Goal: Task Accomplishment & Management: Complete application form

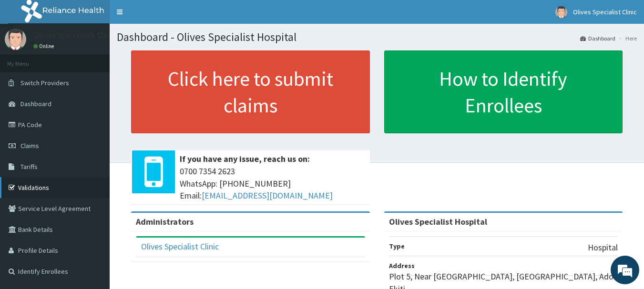
click at [22, 189] on link "Validations" at bounding box center [55, 187] width 110 height 21
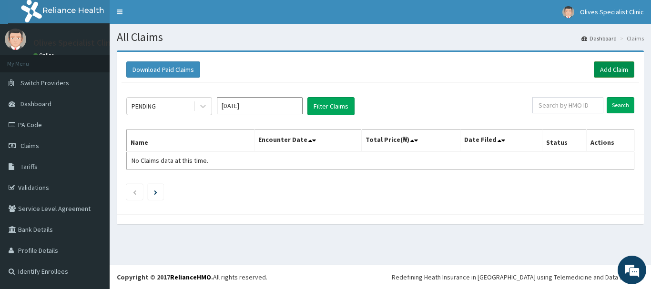
click at [618, 66] on link "Add Claim" at bounding box center [613, 69] width 40 height 16
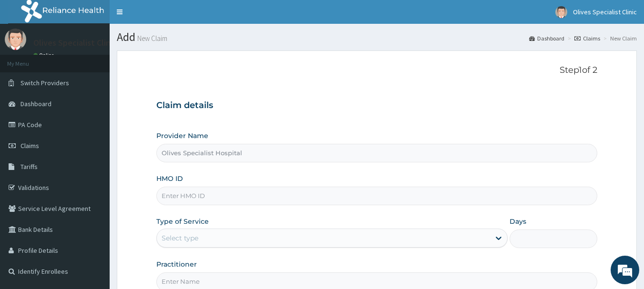
type input "Olives Specialist Hospital"
click at [217, 194] on input "HMO ID" at bounding box center [376, 196] width 441 height 19
type input "CHQ/10005/B"
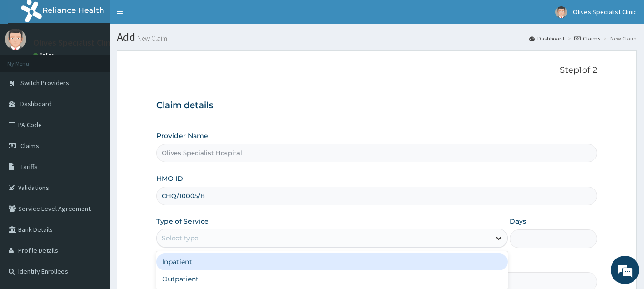
click at [499, 239] on icon at bounding box center [498, 238] width 6 height 3
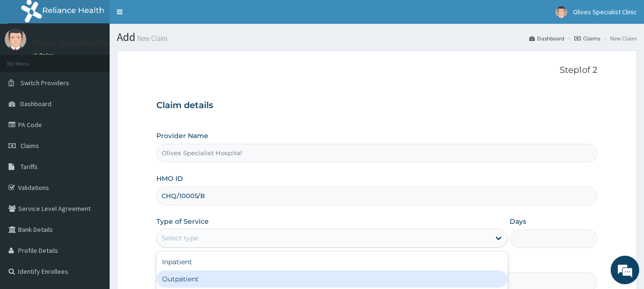
click at [223, 276] on div "Outpatient" at bounding box center [331, 279] width 351 height 17
type input "1"
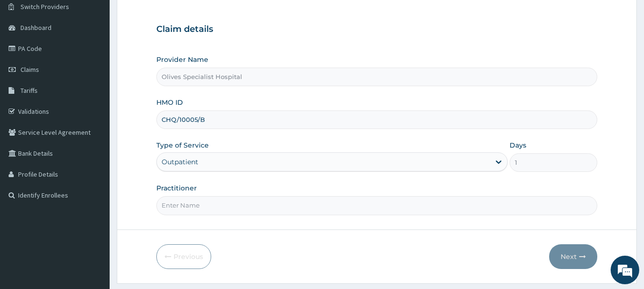
scroll to position [95, 0]
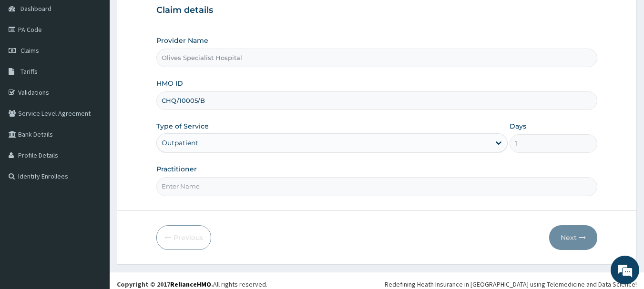
click at [306, 185] on input "Practitioner" at bounding box center [376, 186] width 441 height 19
type input "Dr A.A. Adeniyi"
click at [563, 245] on button "Next" at bounding box center [573, 237] width 48 height 25
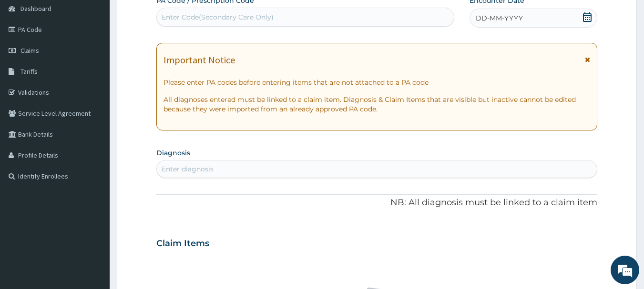
click at [585, 59] on icon at bounding box center [586, 59] width 5 height 7
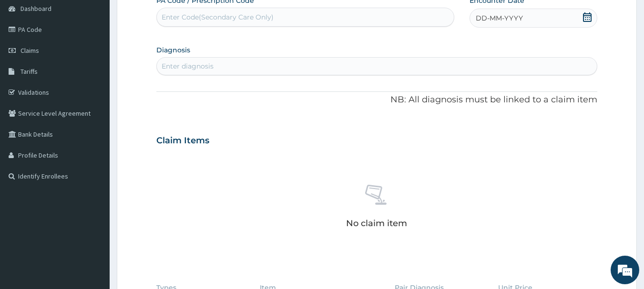
click at [587, 19] on icon at bounding box center [587, 17] width 10 height 10
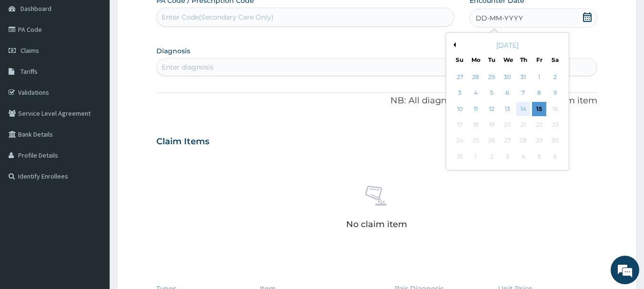
click at [523, 107] on div "14" at bounding box center [523, 109] width 14 height 14
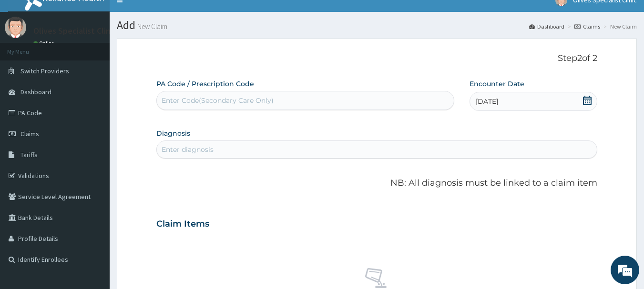
scroll to position [0, 0]
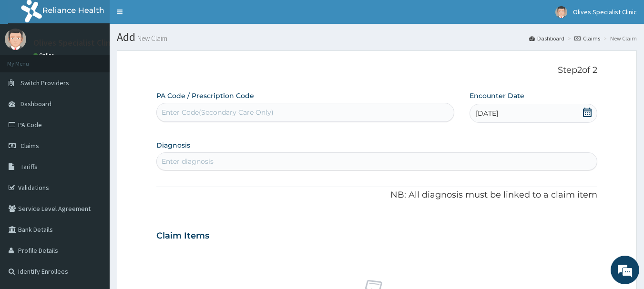
click at [312, 160] on div "Enter diagnosis" at bounding box center [377, 161] width 440 height 15
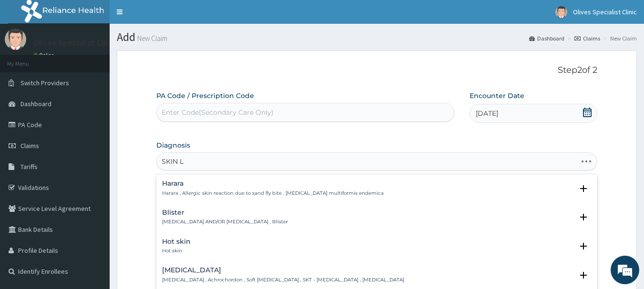
type input "SKIN LE"
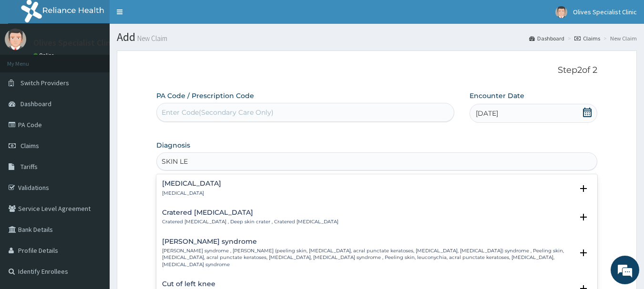
click at [185, 189] on div "Skin lesion Skin lesion" at bounding box center [191, 188] width 59 height 17
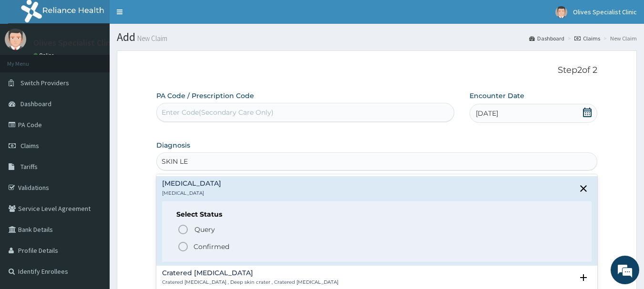
click at [184, 248] on icon "status option filled" at bounding box center [182, 246] width 11 height 11
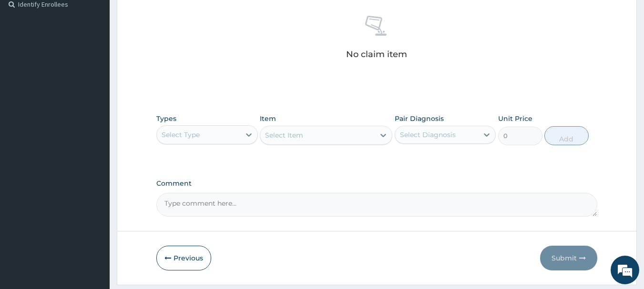
scroll to position [272, 0]
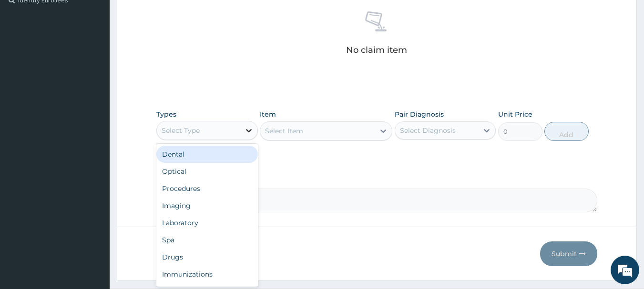
click at [250, 130] on icon at bounding box center [249, 130] width 6 height 3
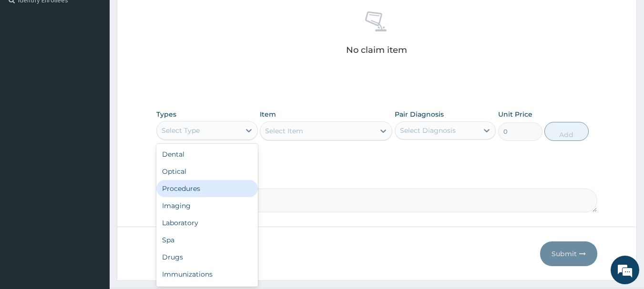
click at [178, 190] on div "Procedures" at bounding box center [206, 188] width 101 height 17
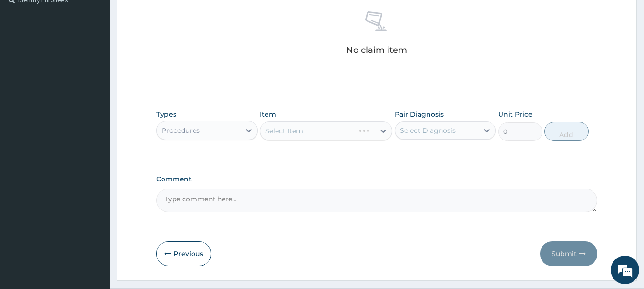
click at [382, 130] on div "Select Item" at bounding box center [326, 130] width 132 height 19
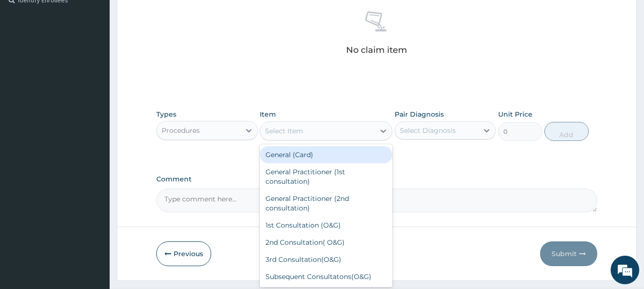
click at [382, 130] on icon at bounding box center [383, 131] width 10 height 10
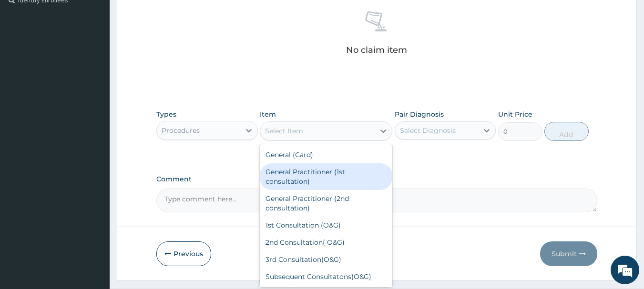
click at [285, 179] on div "General Practitioner (1st consultation)" at bounding box center [326, 176] width 132 height 27
type input "3000"
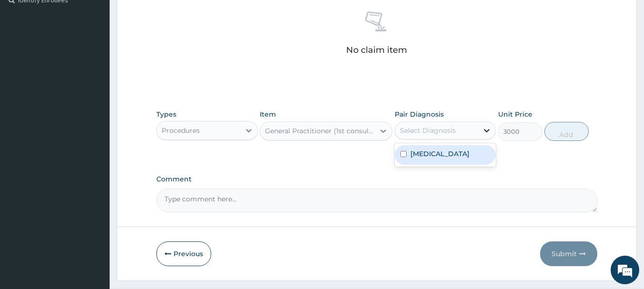
click at [482, 128] on icon at bounding box center [487, 131] width 10 height 10
click at [401, 154] on input "checkbox" at bounding box center [403, 154] width 6 height 6
checkbox input "true"
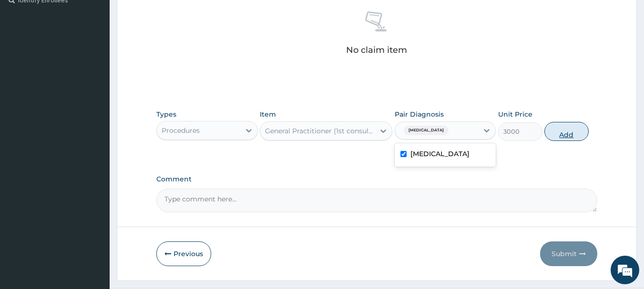
click at [564, 130] on button "Add" at bounding box center [566, 131] width 44 height 19
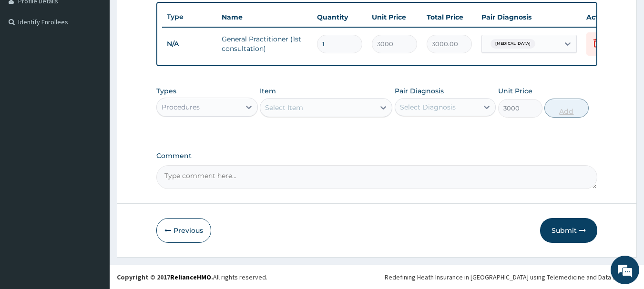
type input "0"
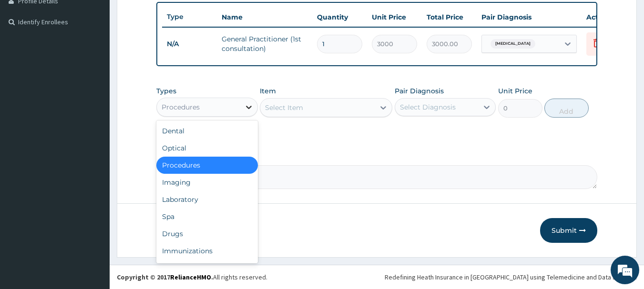
click at [250, 106] on icon at bounding box center [249, 107] width 10 height 10
click at [188, 227] on div "Drugs" at bounding box center [206, 233] width 101 height 17
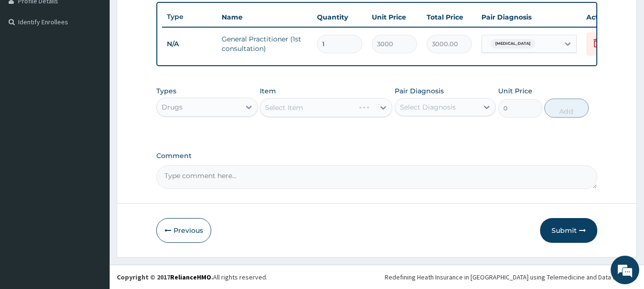
click at [381, 107] on div "Select Item" at bounding box center [326, 107] width 132 height 19
click at [382, 107] on div "Select Item" at bounding box center [326, 107] width 132 height 19
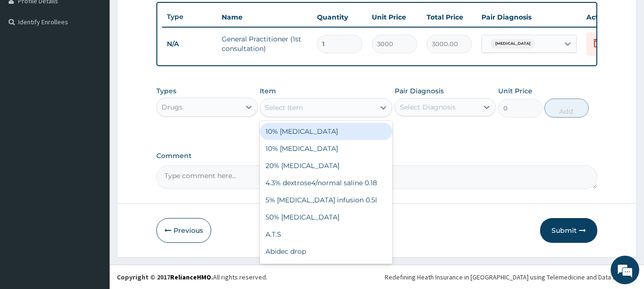
click at [382, 107] on icon at bounding box center [383, 108] width 10 height 10
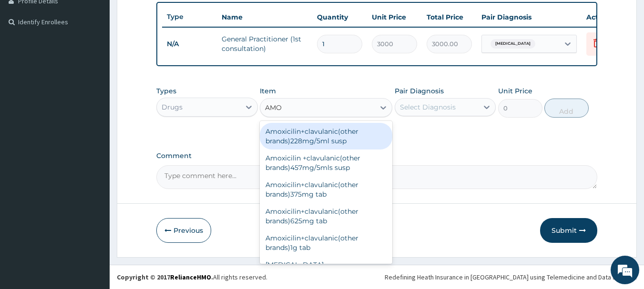
type input "AMOX"
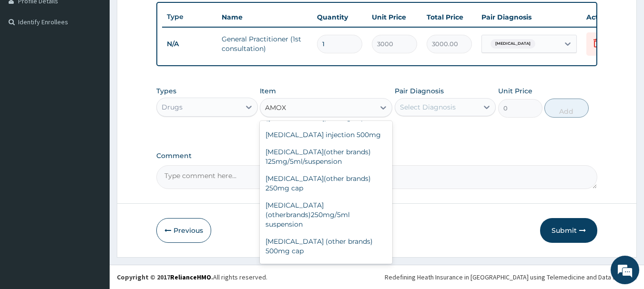
scroll to position [188, 0]
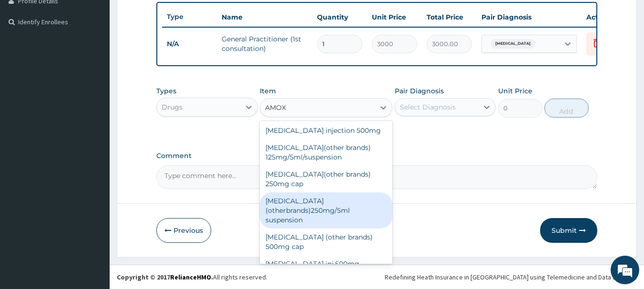
click at [291, 192] on div "Amoxycillin (otherbrands)250mg/5ml suspension" at bounding box center [326, 210] width 132 height 36
type input "780"
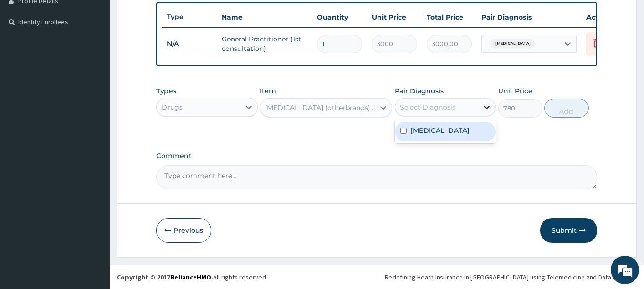
click at [488, 106] on icon at bounding box center [487, 107] width 6 height 3
click at [405, 130] on input "checkbox" at bounding box center [403, 131] width 6 height 6
checkbox input "true"
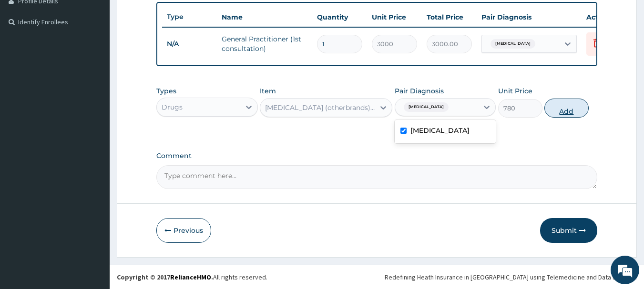
click at [556, 102] on button "Add" at bounding box center [566, 108] width 44 height 19
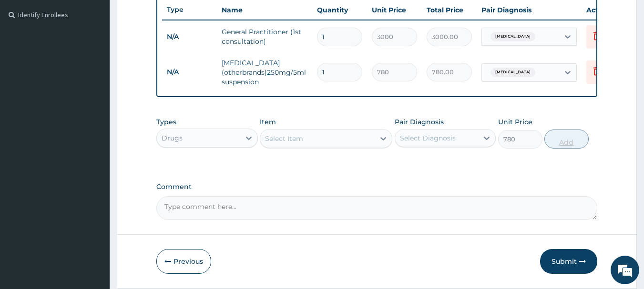
type input "0"
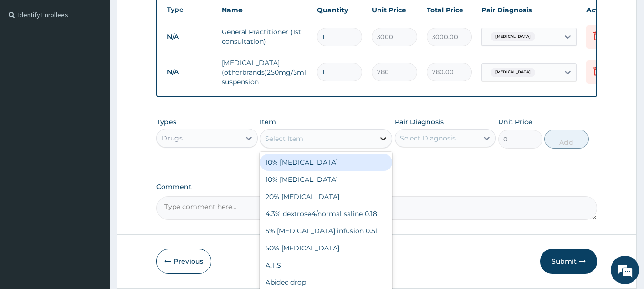
click at [384, 143] on icon at bounding box center [383, 139] width 10 height 10
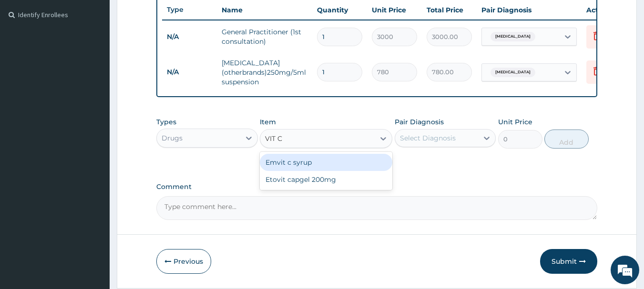
type input "VIT C"
click at [311, 167] on div "Emvit c syrup" at bounding box center [326, 162] width 132 height 17
type input "300"
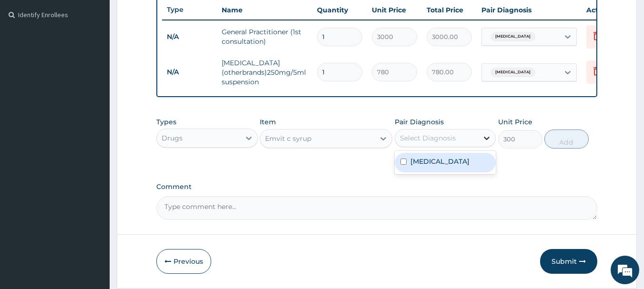
click at [485, 140] on icon at bounding box center [487, 138] width 6 height 3
click at [405, 164] on div "Skin lesion" at bounding box center [444, 163] width 101 height 20
checkbox input "true"
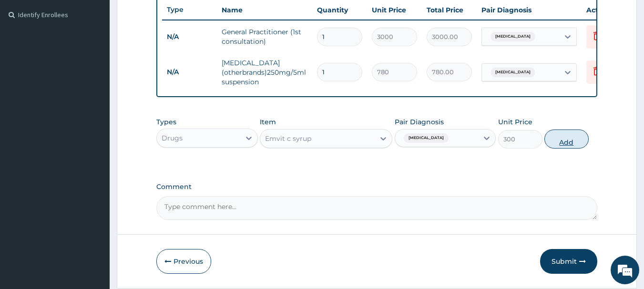
click at [569, 142] on button "Add" at bounding box center [566, 139] width 44 height 19
type input "0"
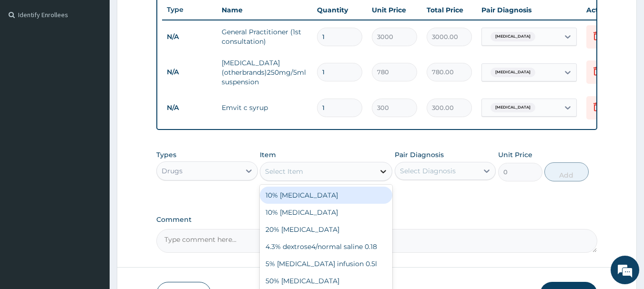
click at [382, 173] on icon at bounding box center [383, 171] width 6 height 3
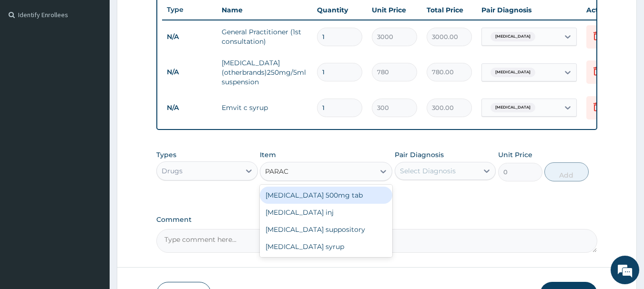
type input "PARACE"
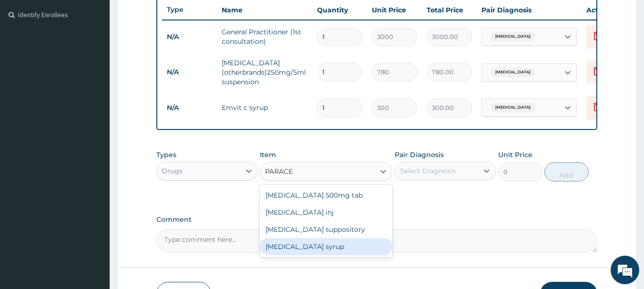
click at [328, 254] on div "Paracetamol syrup" at bounding box center [326, 246] width 132 height 17
type input "300"
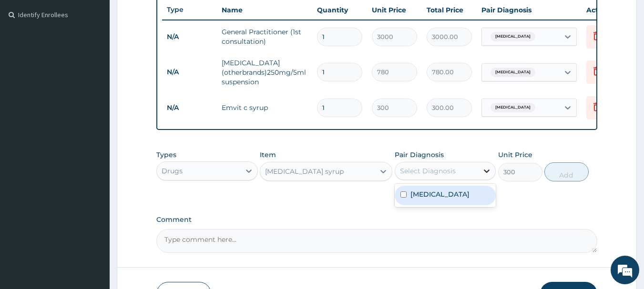
click at [486, 176] on icon at bounding box center [487, 171] width 10 height 10
click at [403, 198] on input "checkbox" at bounding box center [403, 194] width 6 height 6
checkbox input "true"
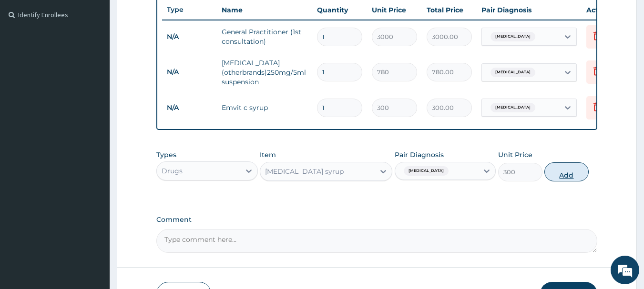
click at [561, 178] on button "Add" at bounding box center [566, 171] width 44 height 19
type input "0"
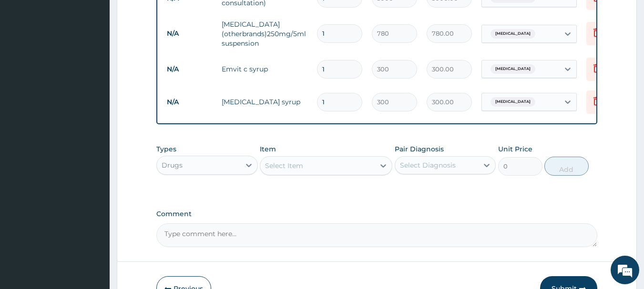
scroll to position [361, 0]
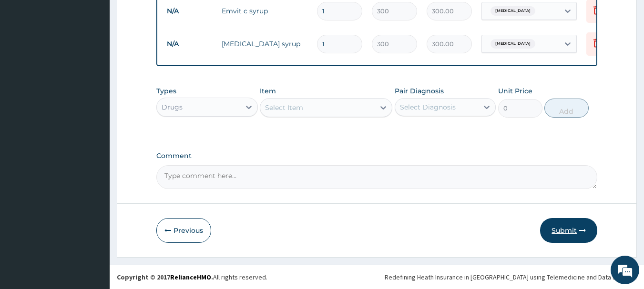
click at [567, 227] on button "Submit" at bounding box center [568, 230] width 57 height 25
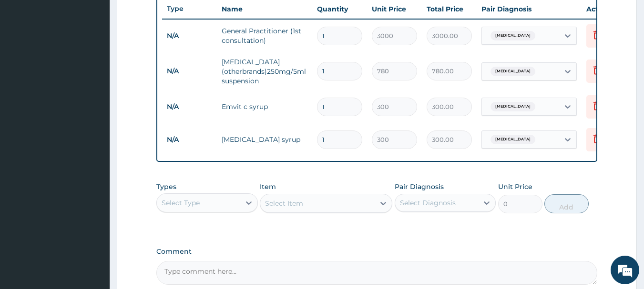
scroll to position [463, 0]
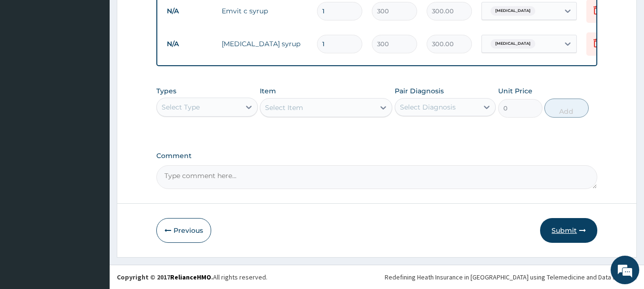
click at [569, 226] on button "Submit" at bounding box center [568, 230] width 57 height 25
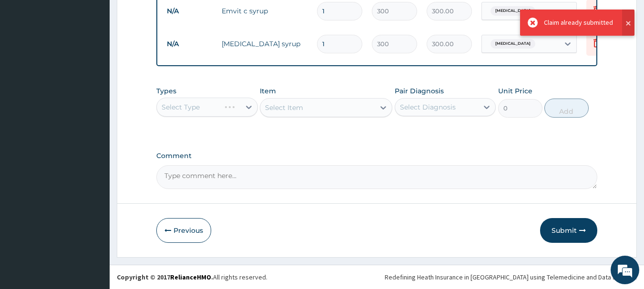
click at [629, 21] on button at bounding box center [628, 23] width 12 height 26
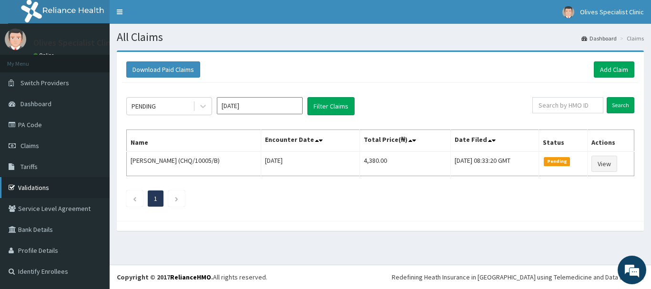
click at [27, 186] on link "Validations" at bounding box center [55, 187] width 110 height 21
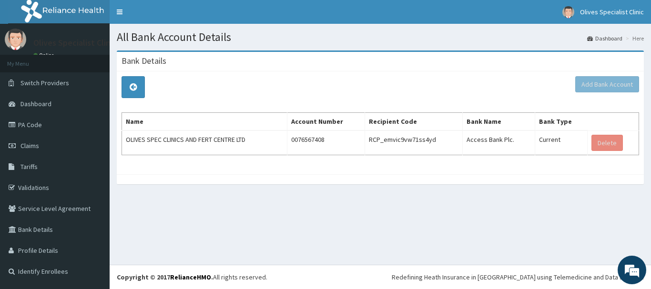
click at [363, 213] on div "All Bank Account Details Dashboard Here Bank Details Add Bank Account Name Acco…" at bounding box center [380, 144] width 541 height 241
click at [31, 187] on link "Validations" at bounding box center [55, 187] width 110 height 21
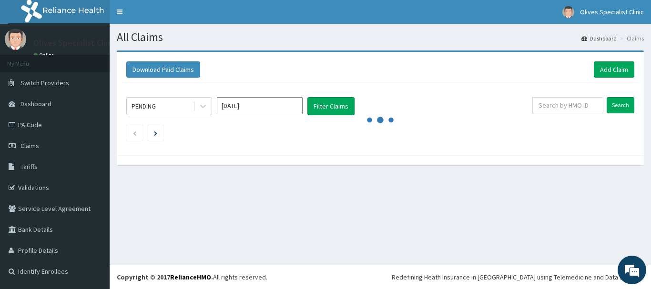
click at [16, 121] on link "PA Code" at bounding box center [55, 124] width 110 height 21
drag, startPoint x: 0, startPoint y: 0, endPoint x: 16, endPoint y: 121, distance: 122.1
click at [16, 121] on link "PA Code" at bounding box center [55, 124] width 110 height 21
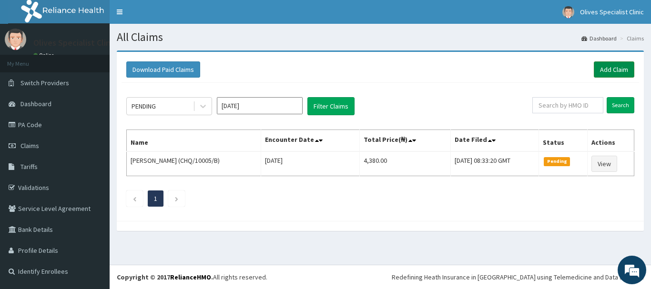
click at [618, 67] on link "Add Claim" at bounding box center [613, 69] width 40 height 16
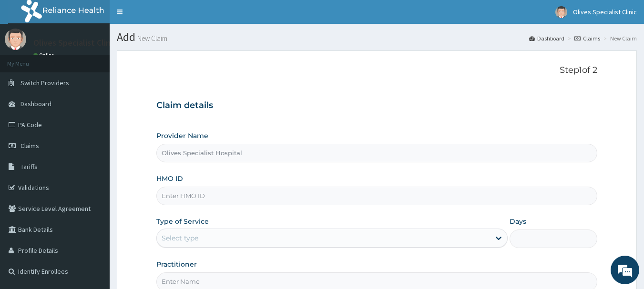
click at [231, 197] on input "HMO ID" at bounding box center [376, 196] width 441 height 19
click at [217, 191] on input "HMO ID" at bounding box center [376, 196] width 441 height 19
type input "E"
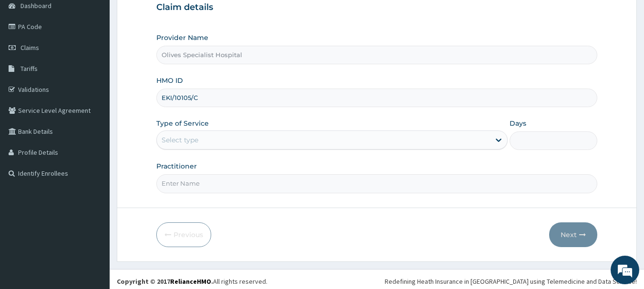
scroll to position [102, 0]
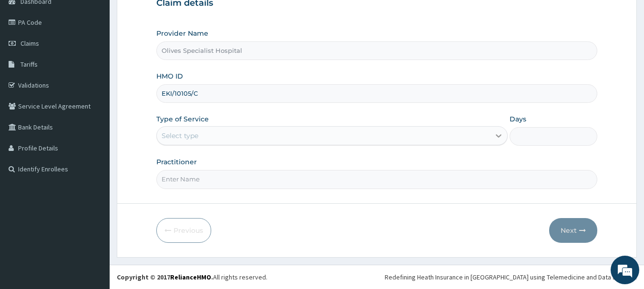
type input "EKI/10105/C"
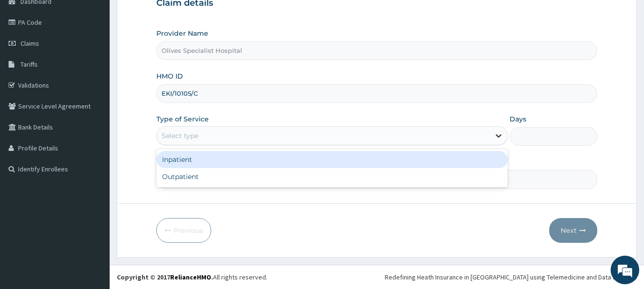
click at [496, 137] on icon at bounding box center [498, 136] width 10 height 10
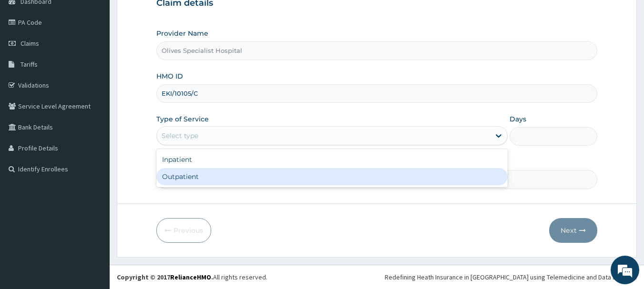
click at [196, 174] on div "Outpatient" at bounding box center [331, 176] width 351 height 17
type input "1"
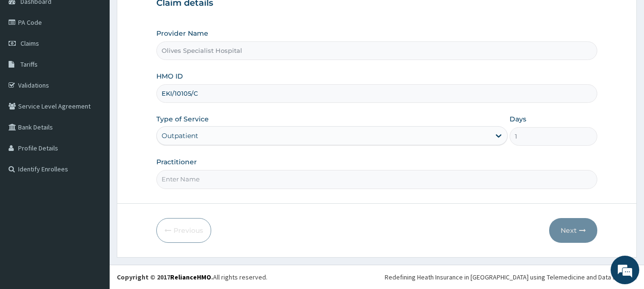
click at [322, 185] on input "Practitioner" at bounding box center [376, 179] width 441 height 19
type input "Dr A.A. Adeniyi"
click at [564, 239] on button "Next" at bounding box center [573, 230] width 48 height 25
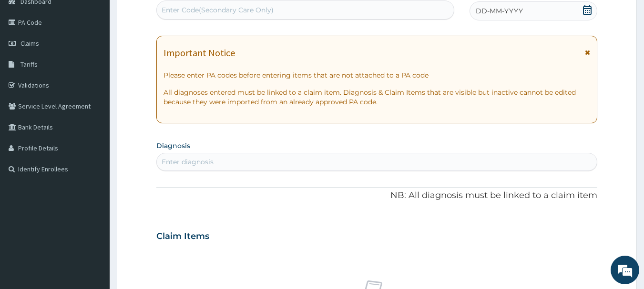
click at [586, 11] on icon at bounding box center [587, 10] width 10 height 10
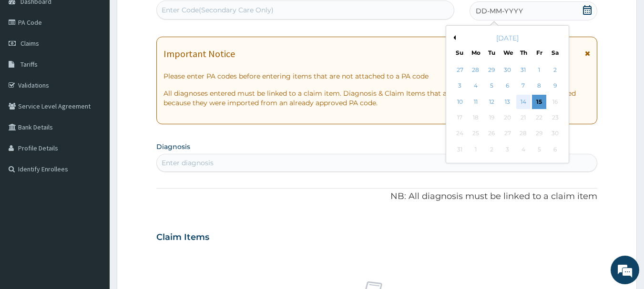
click at [523, 102] on div "14" at bounding box center [523, 102] width 14 height 14
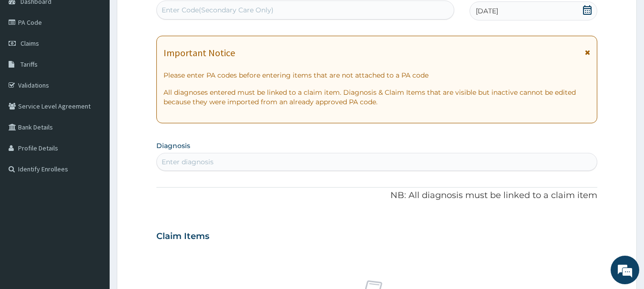
click at [584, 53] on div "Important Notice" at bounding box center [376, 55] width 427 height 15
click at [587, 51] on icon at bounding box center [586, 52] width 5 height 7
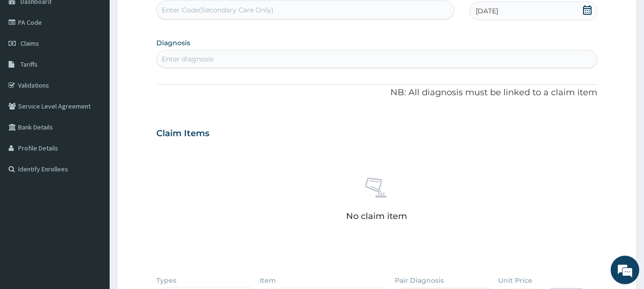
click at [370, 55] on div "Enter diagnosis" at bounding box center [377, 58] width 440 height 15
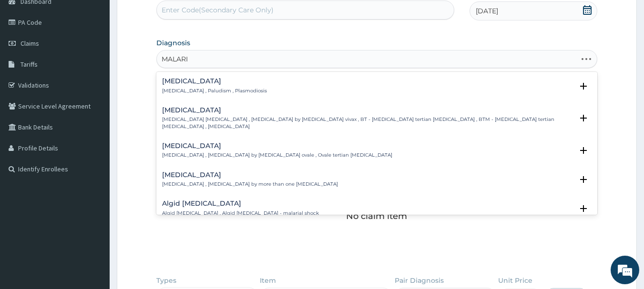
type input "MALARIA"
click at [580, 87] on icon "open select status" at bounding box center [583, 86] width 7 height 7
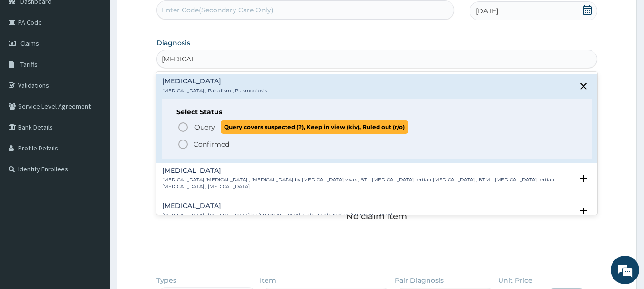
click at [185, 124] on circle "status option query" at bounding box center [183, 127] width 9 height 9
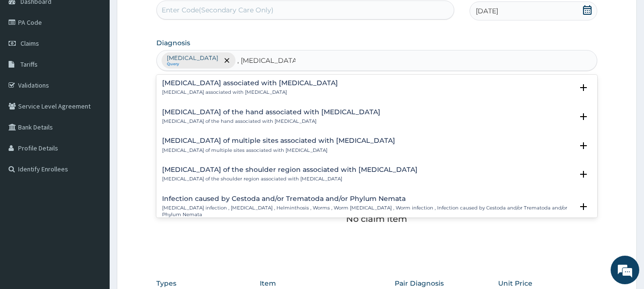
scroll to position [0, 0]
type input ", HELMINTHIASIS"
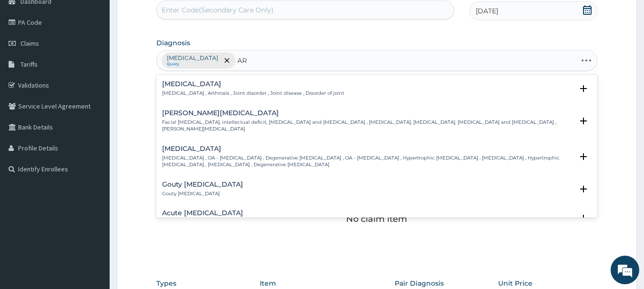
type input "A"
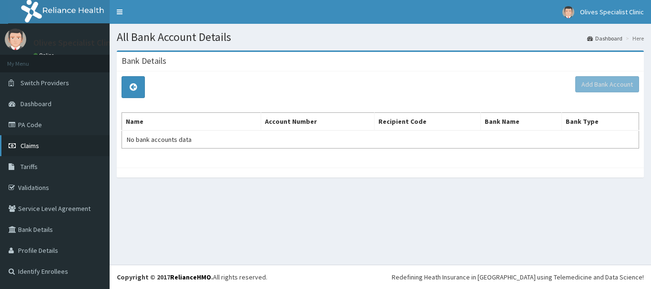
click at [27, 147] on span "Claims" at bounding box center [29, 145] width 19 height 9
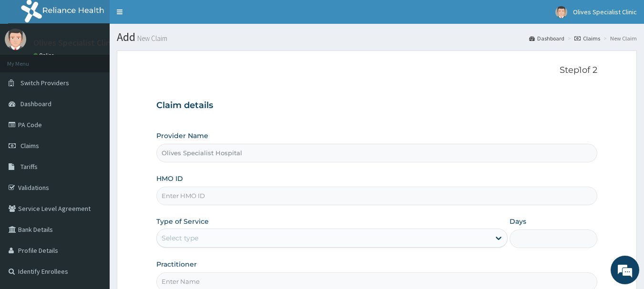
click at [217, 195] on input "HMO ID" at bounding box center [376, 196] width 441 height 19
type input "EKI/10105/C"
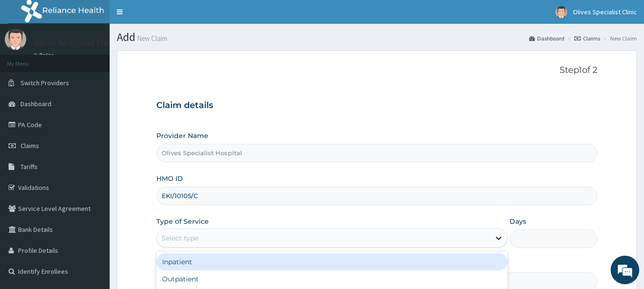
click at [498, 239] on icon at bounding box center [498, 238] width 6 height 3
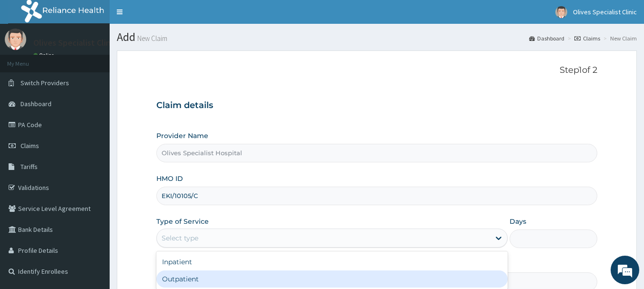
click at [210, 278] on div "Outpatient" at bounding box center [331, 279] width 351 height 17
type input "1"
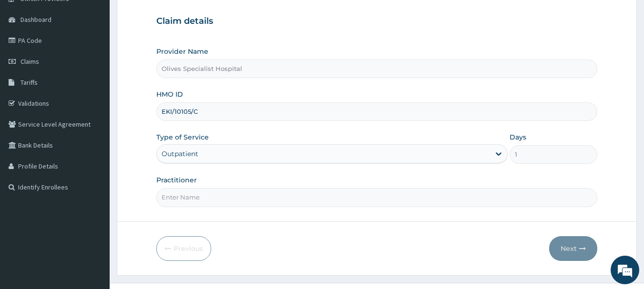
scroll to position [95, 0]
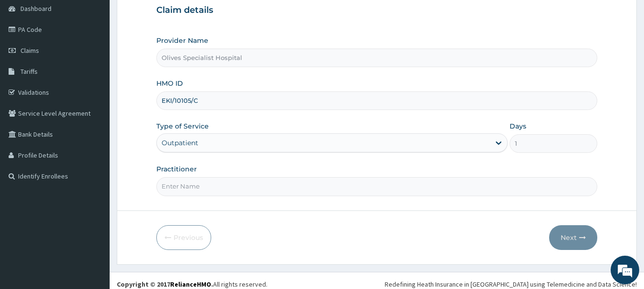
click at [403, 168] on div "Practitioner" at bounding box center [376, 179] width 441 height 31
click at [457, 191] on input "Practitioner" at bounding box center [376, 186] width 441 height 19
type input "Dr A.A. Adeniyi"
click at [575, 240] on button "Next" at bounding box center [573, 237] width 48 height 25
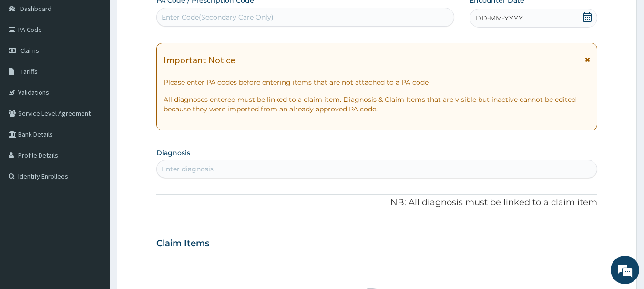
click at [586, 60] on icon at bounding box center [586, 59] width 5 height 7
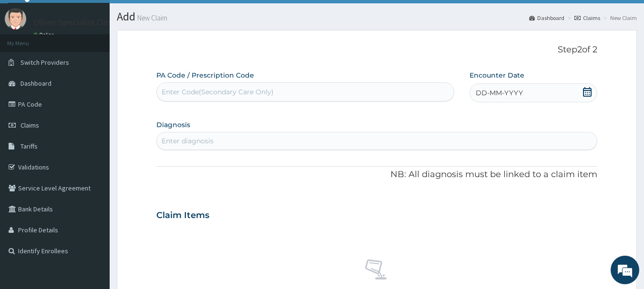
scroll to position [19, 0]
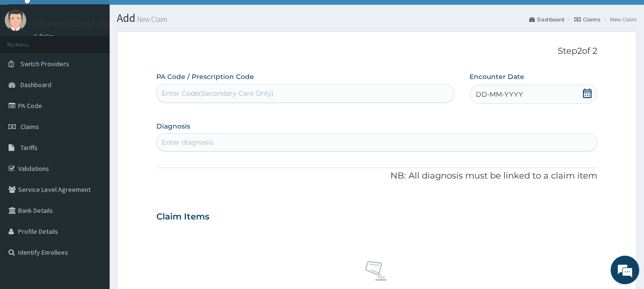
click at [587, 93] on icon at bounding box center [587, 94] width 10 height 10
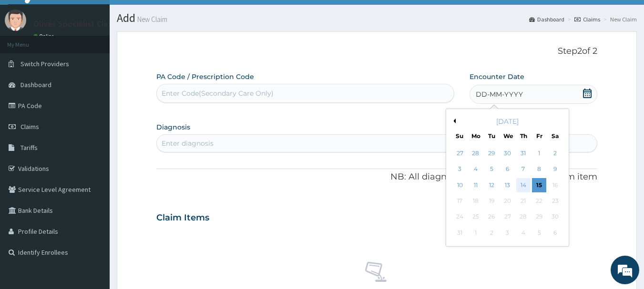
click at [520, 187] on div "14" at bounding box center [523, 185] width 14 height 14
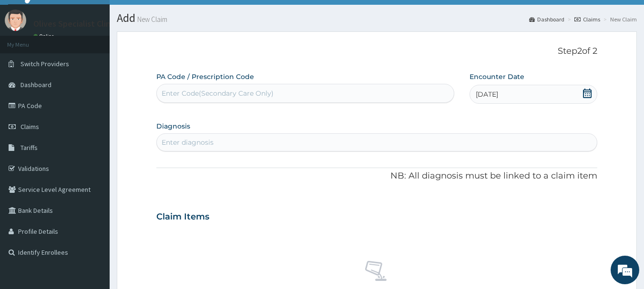
click at [266, 141] on div "Enter diagnosis" at bounding box center [377, 142] width 440 height 15
type input "MALARIA"
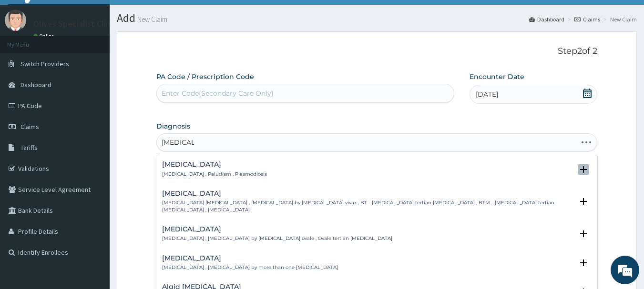
click at [580, 170] on icon "open select status" at bounding box center [583, 169] width 7 height 7
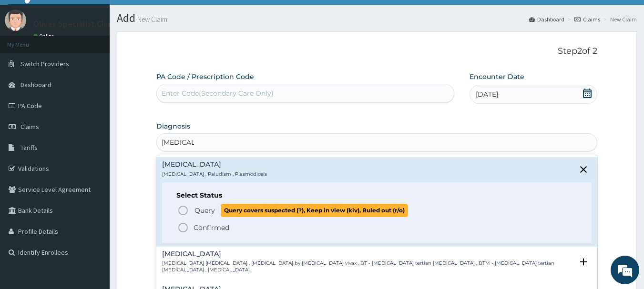
click at [181, 209] on icon "status option query" at bounding box center [182, 210] width 11 height 11
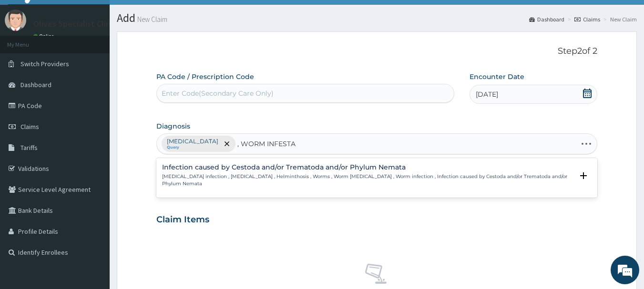
type input ", WORM INFESTAT"
click at [583, 174] on icon "open select status" at bounding box center [583, 175] width 7 height 7
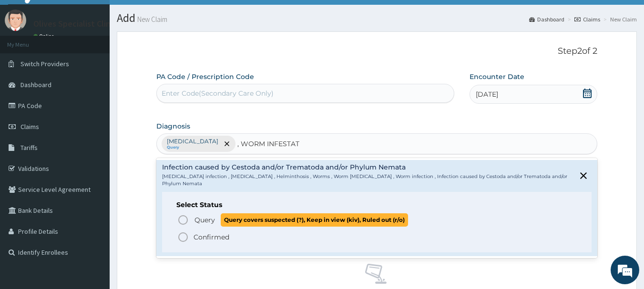
click at [184, 219] on icon "status option query" at bounding box center [182, 219] width 11 height 11
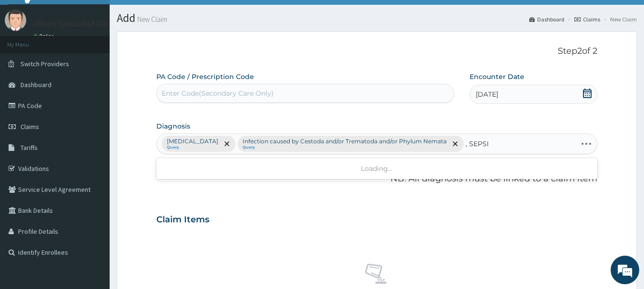
type input ", SEPSIS"
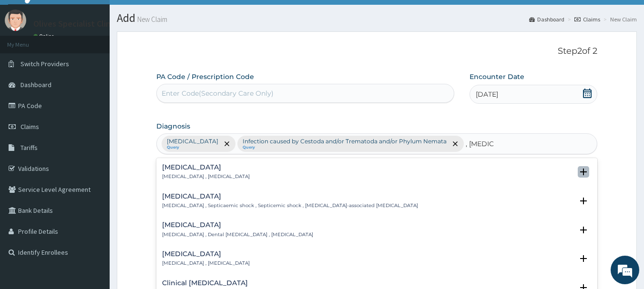
click at [577, 173] on icon "open select status" at bounding box center [582, 171] width 11 height 11
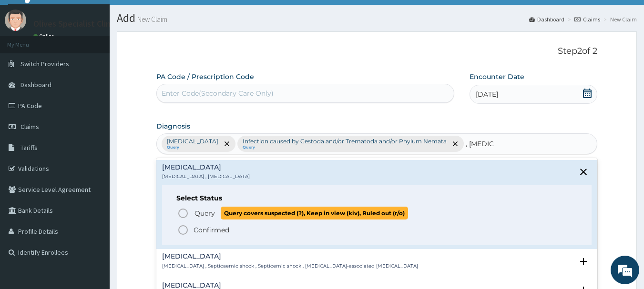
click at [182, 216] on icon "status option query" at bounding box center [182, 213] width 11 height 11
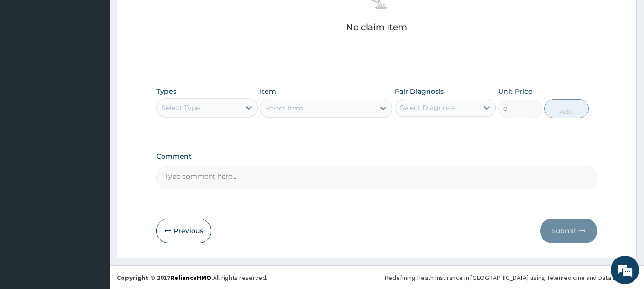
scroll to position [292, 0]
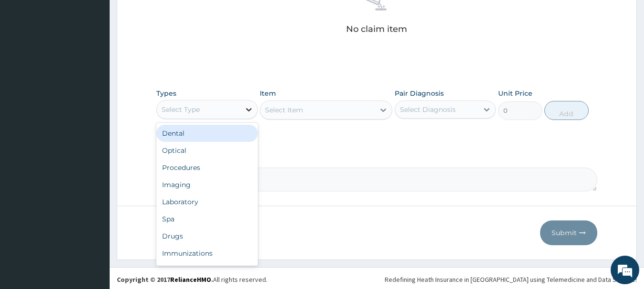
click at [245, 111] on icon at bounding box center [249, 110] width 10 height 10
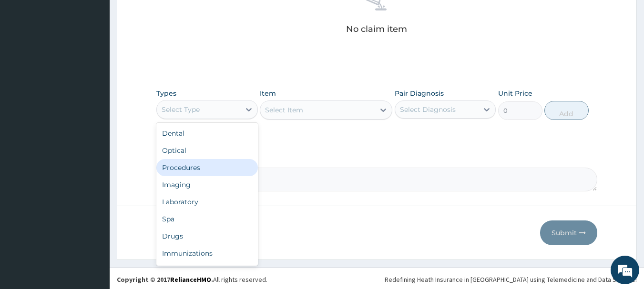
click at [184, 171] on div "Procedures" at bounding box center [206, 167] width 101 height 17
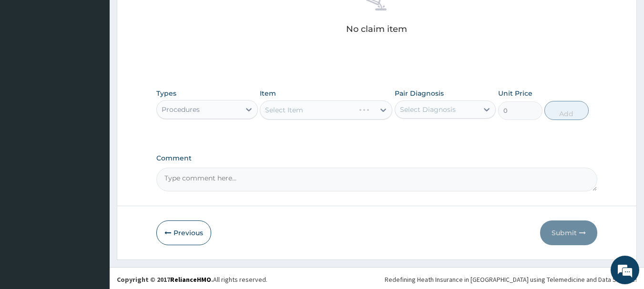
click at [384, 109] on div "Select Item" at bounding box center [326, 110] width 132 height 19
click at [382, 109] on div "Select Item" at bounding box center [326, 110] width 132 height 19
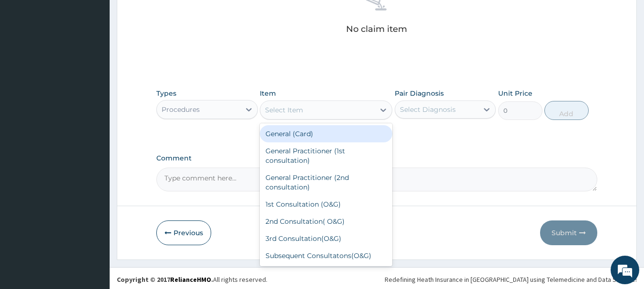
click at [382, 109] on icon at bounding box center [383, 110] width 10 height 10
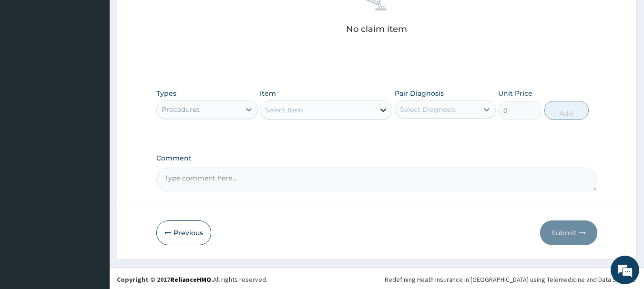
click at [382, 109] on icon at bounding box center [383, 110] width 10 height 10
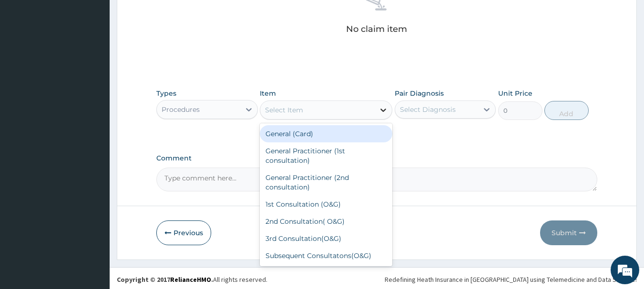
click at [382, 109] on icon at bounding box center [383, 110] width 10 height 10
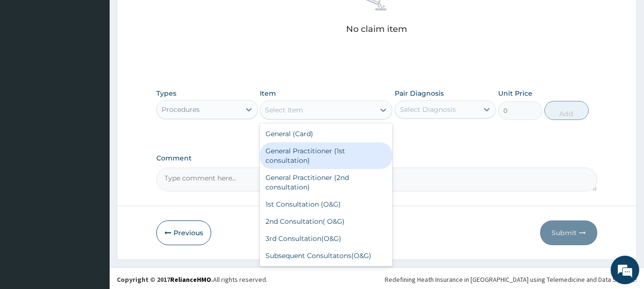
click at [311, 151] on div "General Practitioner (1st consultation)" at bounding box center [326, 155] width 132 height 27
type input "3000"
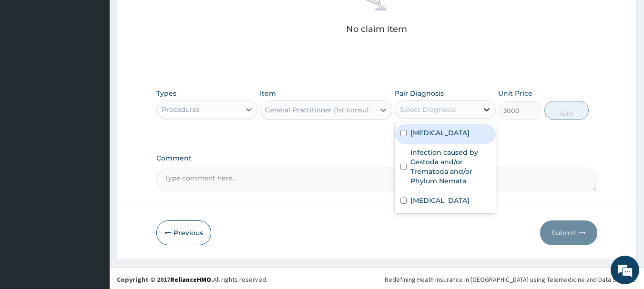
click at [485, 108] on icon at bounding box center [487, 110] width 10 height 10
click at [402, 136] on input "checkbox" at bounding box center [403, 133] width 6 height 6
checkbox input "true"
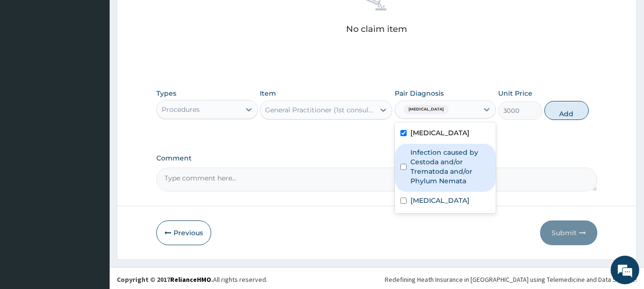
click at [403, 164] on input "checkbox" at bounding box center [403, 167] width 6 height 6
checkbox input "true"
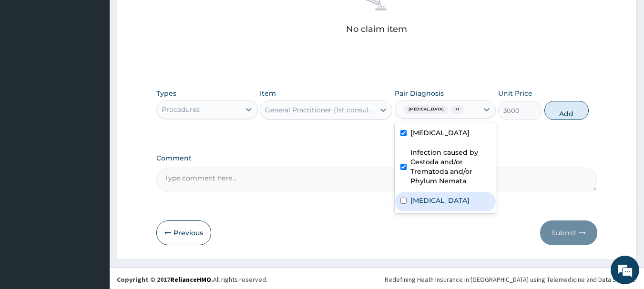
click at [403, 201] on input "checkbox" at bounding box center [403, 201] width 6 height 6
checkbox input "true"
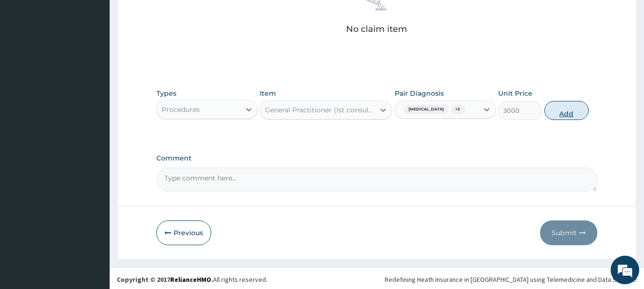
click at [566, 112] on button "Add" at bounding box center [566, 110] width 44 height 19
type input "0"
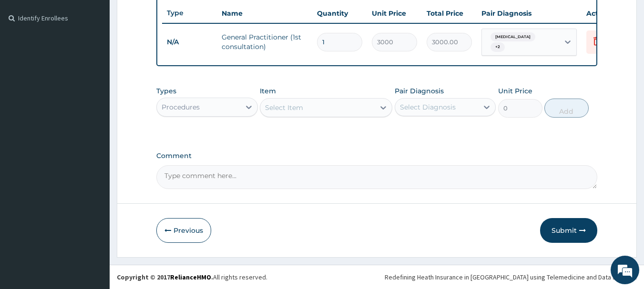
scroll to position [257, 0]
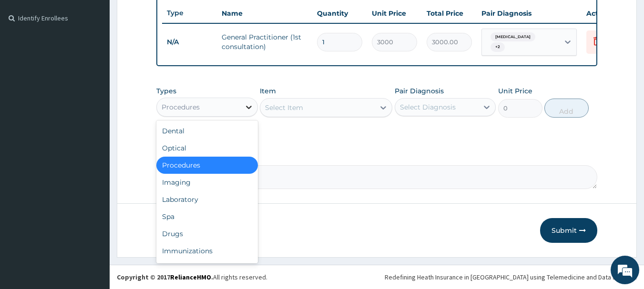
click at [248, 108] on icon at bounding box center [249, 107] width 6 height 3
click at [169, 236] on div "Drugs" at bounding box center [206, 233] width 101 height 17
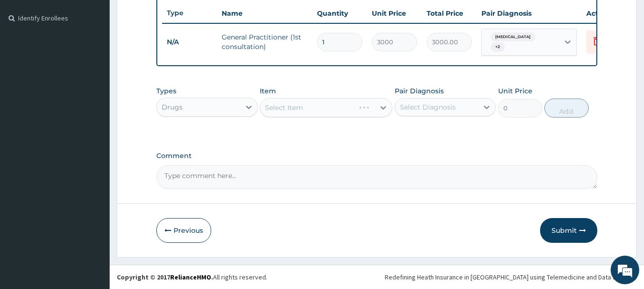
click at [383, 108] on div "Select Item" at bounding box center [326, 107] width 132 height 19
click at [381, 105] on icon at bounding box center [383, 108] width 10 height 10
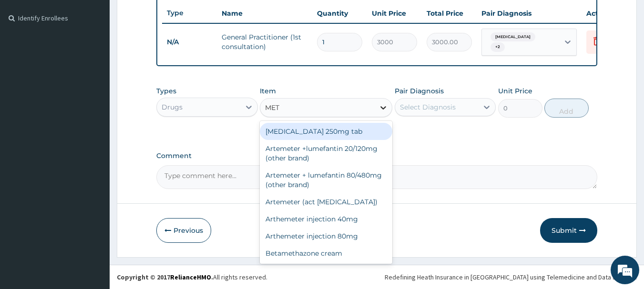
type input "METR"
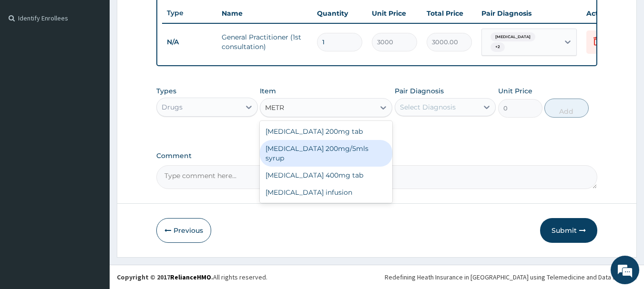
click at [344, 148] on div "Metronidazole 200mg/5mls syrup" at bounding box center [326, 153] width 132 height 27
type input "420"
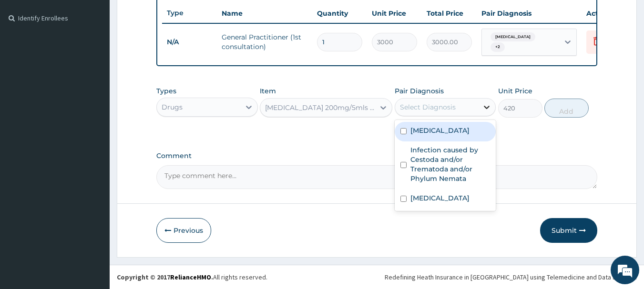
click at [486, 107] on icon at bounding box center [487, 107] width 6 height 3
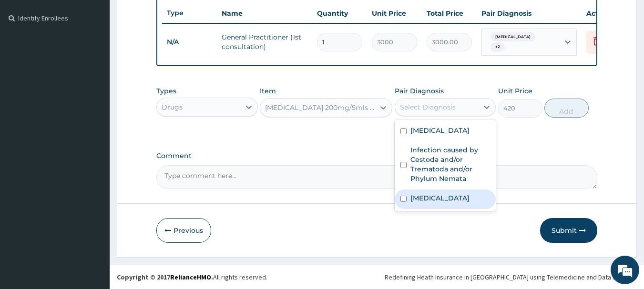
click at [404, 199] on input "checkbox" at bounding box center [403, 199] width 6 height 6
checkbox input "true"
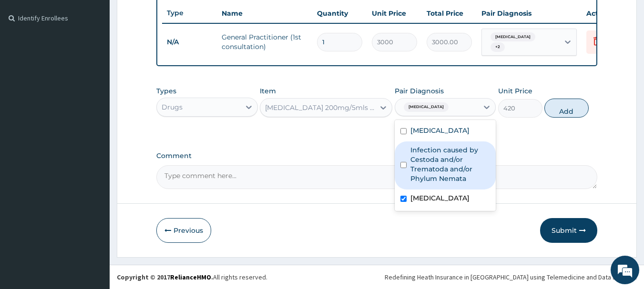
click at [402, 165] on input "checkbox" at bounding box center [403, 165] width 6 height 6
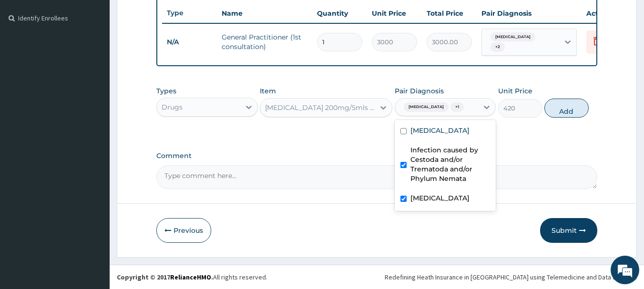
click at [402, 165] on input "checkbox" at bounding box center [403, 165] width 6 height 6
checkbox input "false"
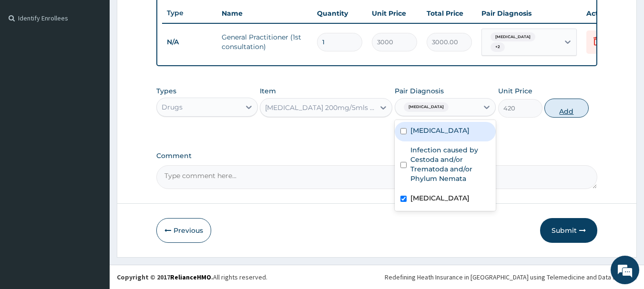
click at [566, 107] on button "Add" at bounding box center [566, 108] width 44 height 19
type input "0"
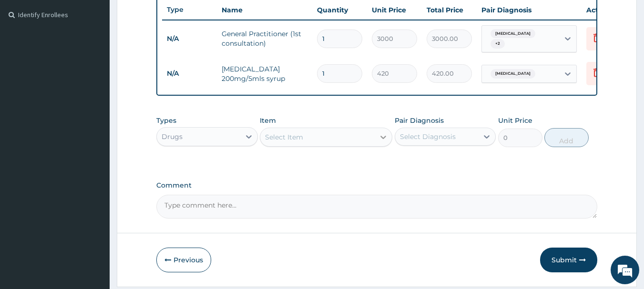
click at [380, 139] on icon at bounding box center [383, 137] width 10 height 10
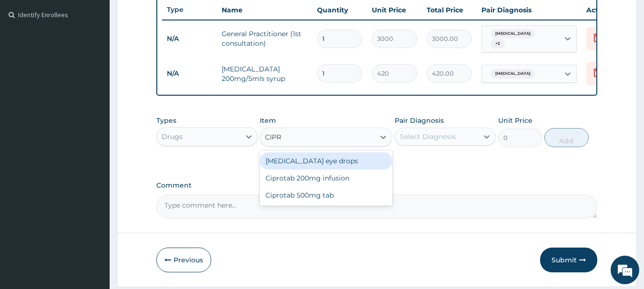
type input "CIPRO"
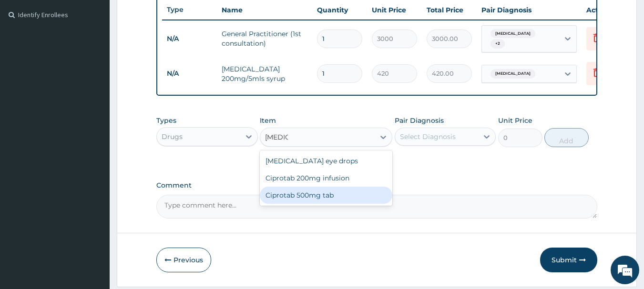
click at [314, 201] on div "Ciprotab 500mg tab" at bounding box center [326, 195] width 132 height 17
type input "150"
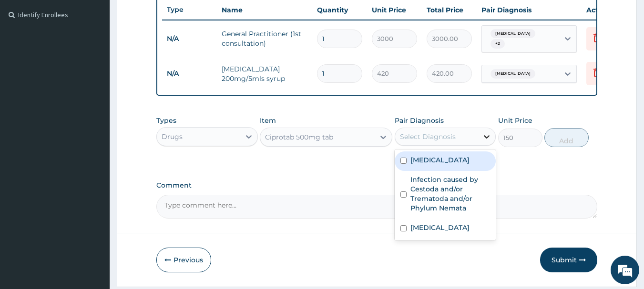
click at [486, 139] on icon at bounding box center [487, 136] width 6 height 3
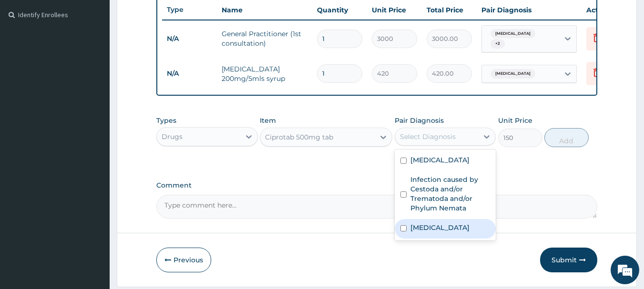
click at [404, 231] on input "checkbox" at bounding box center [403, 228] width 6 height 6
checkbox input "true"
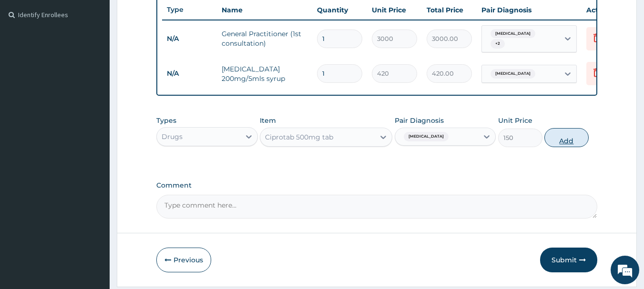
click at [565, 145] on button "Add" at bounding box center [566, 137] width 44 height 19
type input "0"
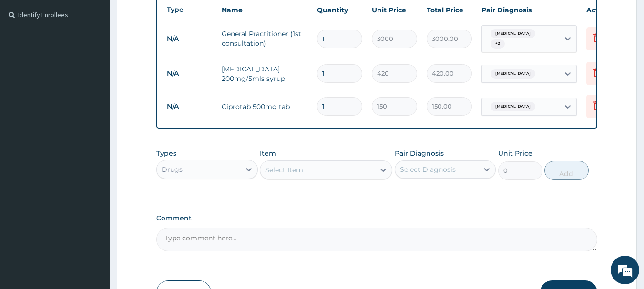
click at [333, 102] on input "1" at bounding box center [339, 106] width 45 height 19
type input "0.00"
type input "5"
type input "750.00"
type input "5"
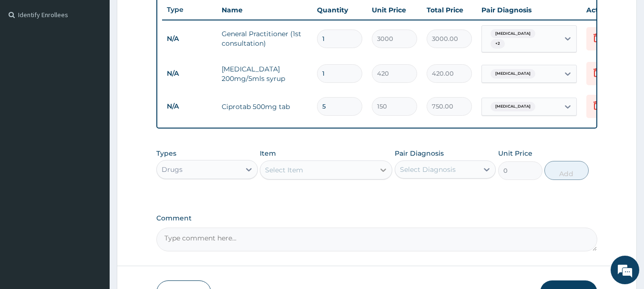
click at [382, 168] on icon at bounding box center [383, 170] width 10 height 10
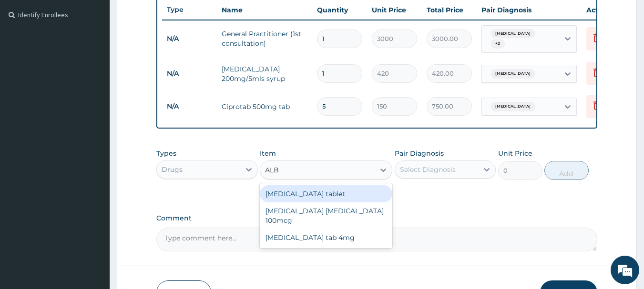
type input "ALBE"
click at [312, 196] on div "Albendazole tablet" at bounding box center [326, 193] width 132 height 17
type input "600"
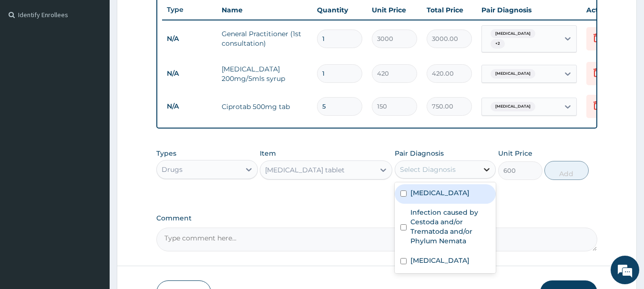
click at [487, 172] on icon at bounding box center [487, 170] width 10 height 10
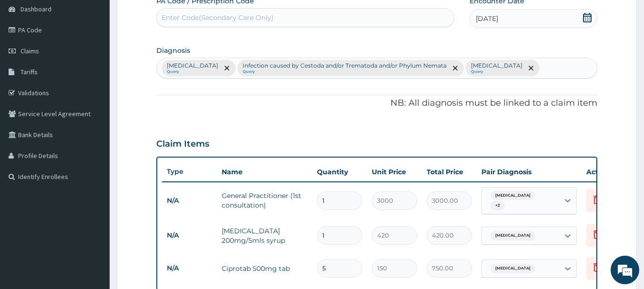
scroll to position [85, 0]
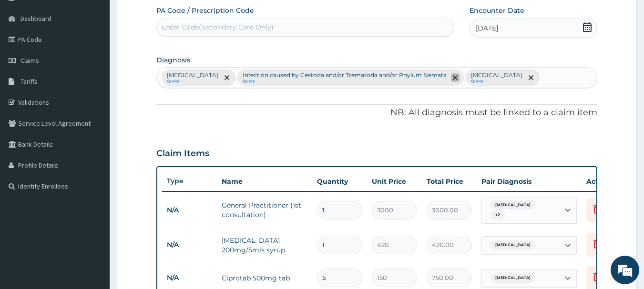
click at [451, 75] on span "remove selection option" at bounding box center [455, 77] width 9 height 9
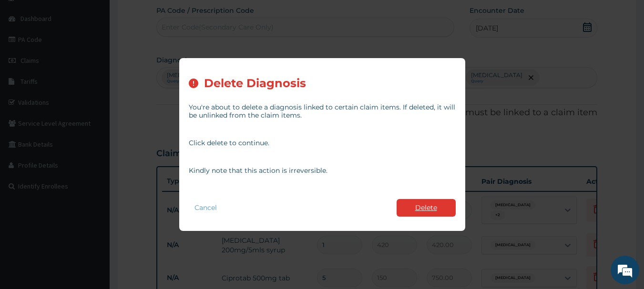
click at [411, 206] on button "Delete" at bounding box center [425, 208] width 59 height 18
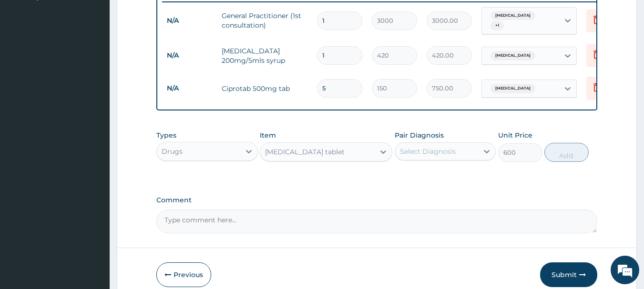
scroll to position [274, 0]
click at [385, 155] on icon at bounding box center [383, 152] width 6 height 3
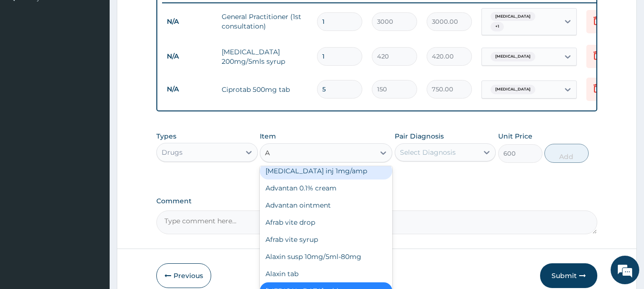
scroll to position [793, 0]
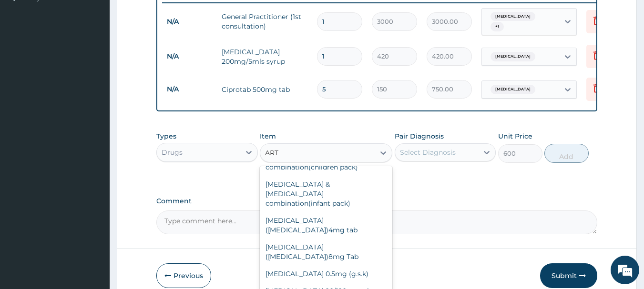
type input "ARTE"
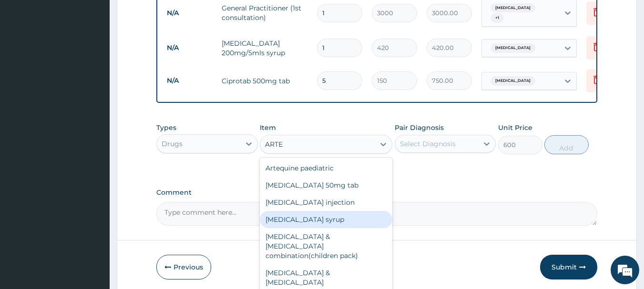
scroll to position [322, 0]
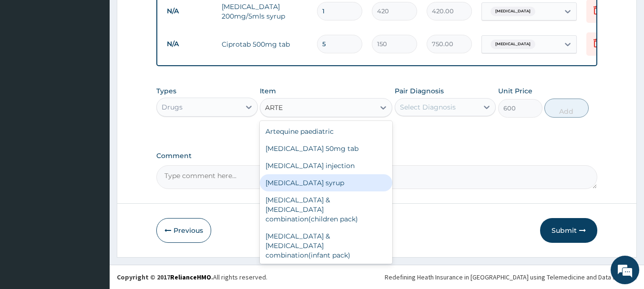
click at [316, 182] on div "Artesunate syrup" at bounding box center [326, 182] width 132 height 17
type input "396"
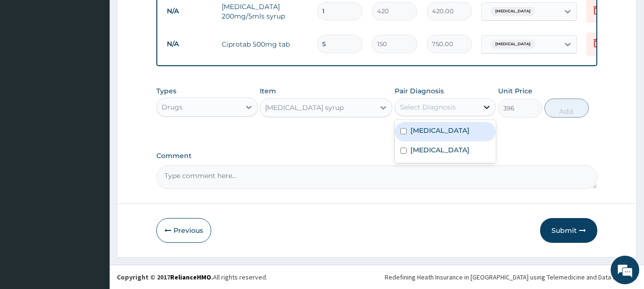
click at [484, 104] on icon at bounding box center [487, 107] width 10 height 10
click at [404, 131] on input "checkbox" at bounding box center [403, 131] width 6 height 6
checkbox input "true"
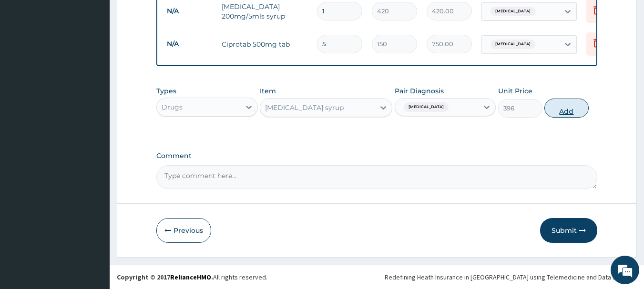
click at [564, 106] on button "Add" at bounding box center [566, 108] width 44 height 19
type input "0"
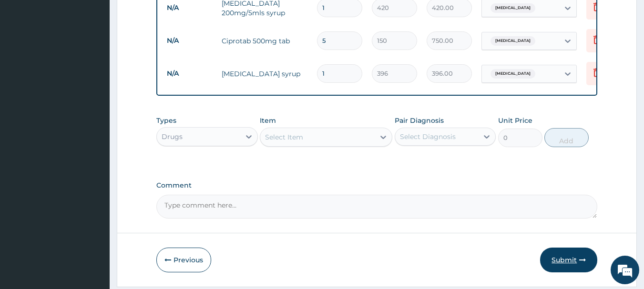
click at [564, 258] on button "Submit" at bounding box center [568, 260] width 57 height 25
